Goal: Navigation & Orientation: Understand site structure

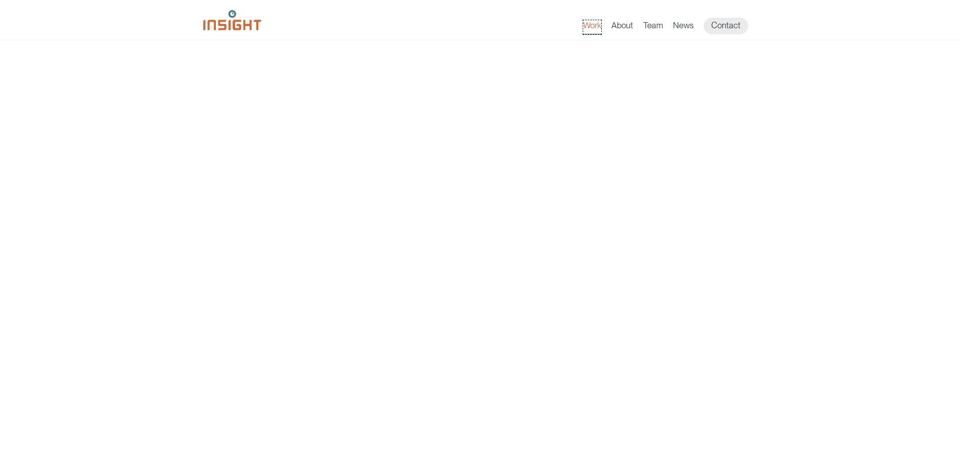
click at [594, 24] on link "Work" at bounding box center [592, 27] width 18 height 14
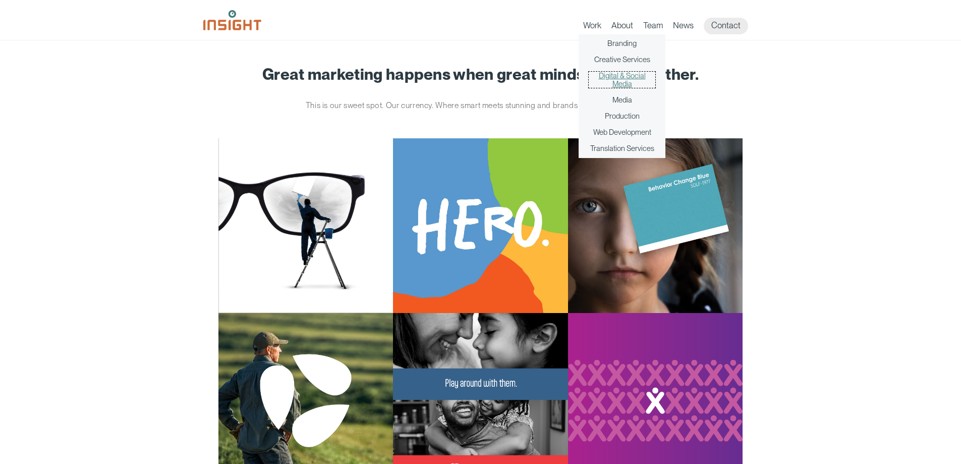
click at [619, 76] on link "Digital & Social Media" at bounding box center [622, 80] width 67 height 16
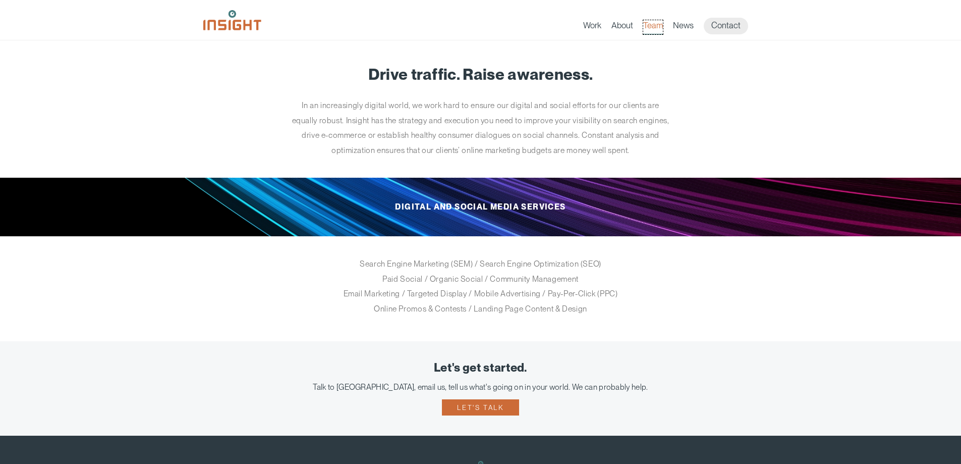
click at [658, 28] on link "Team" at bounding box center [653, 27] width 20 height 14
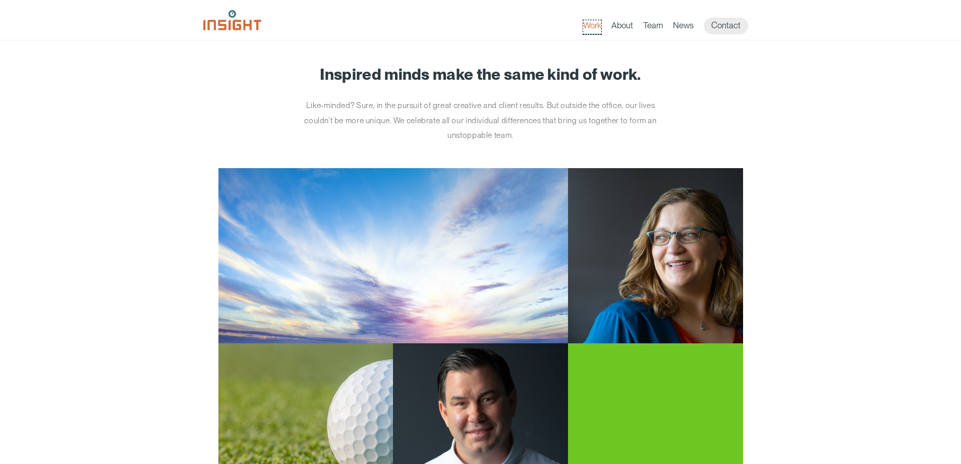
click at [591, 22] on link "Work" at bounding box center [592, 27] width 18 height 14
